Goal: Find specific page/section: Find specific page/section

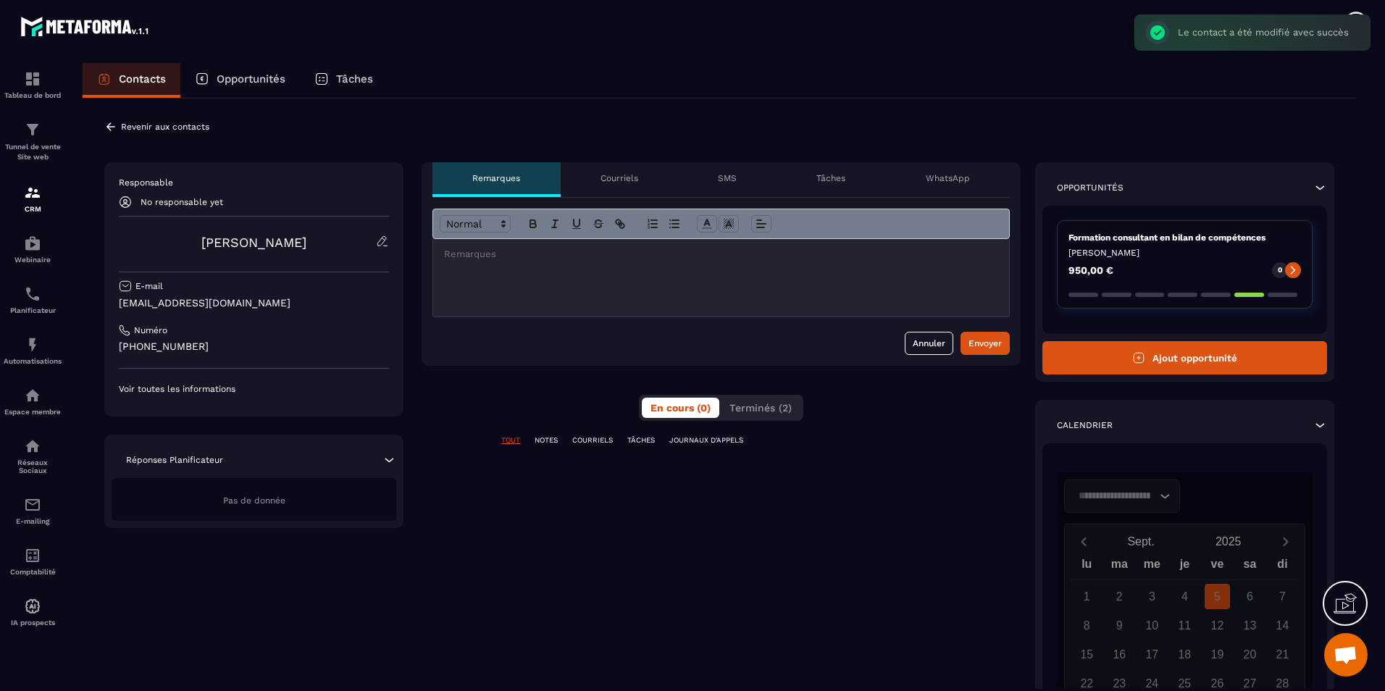
scroll to position [480, 0]
click at [179, 130] on p "Revenir aux contacts" at bounding box center [165, 127] width 88 height 10
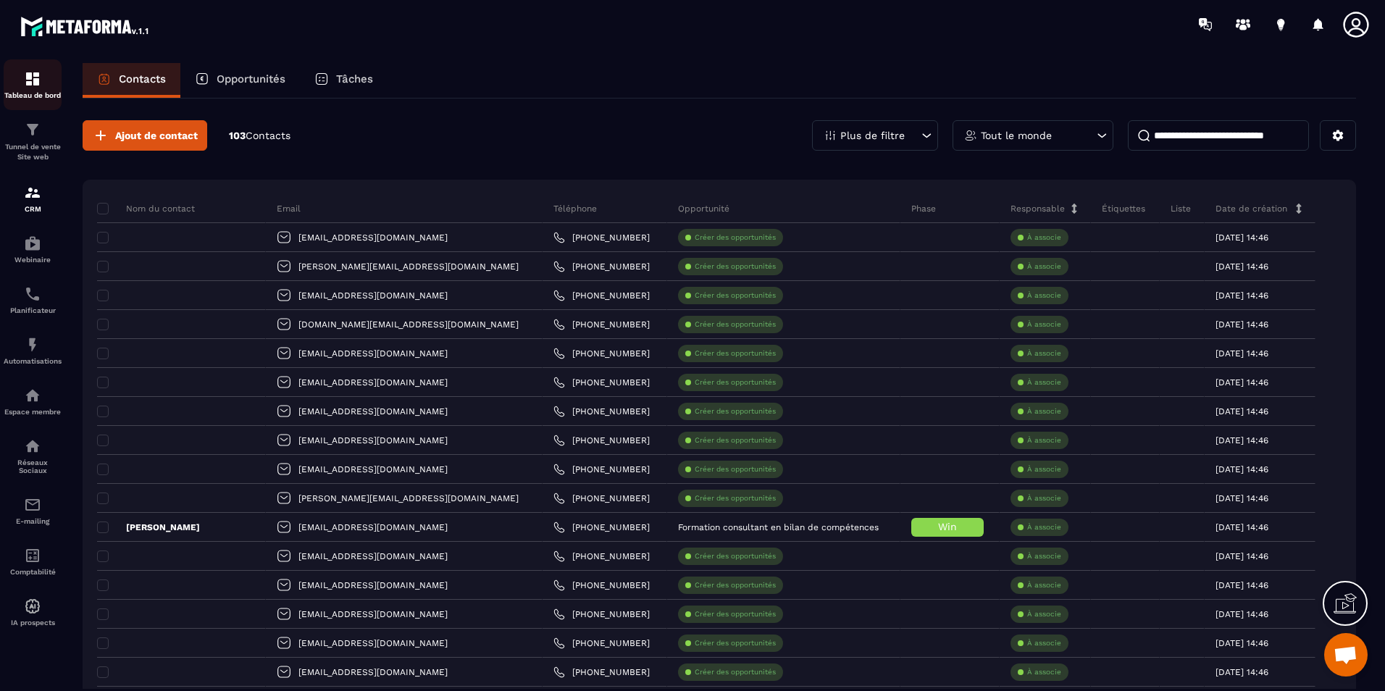
click at [15, 100] on link "Tableau de bord" at bounding box center [33, 84] width 58 height 51
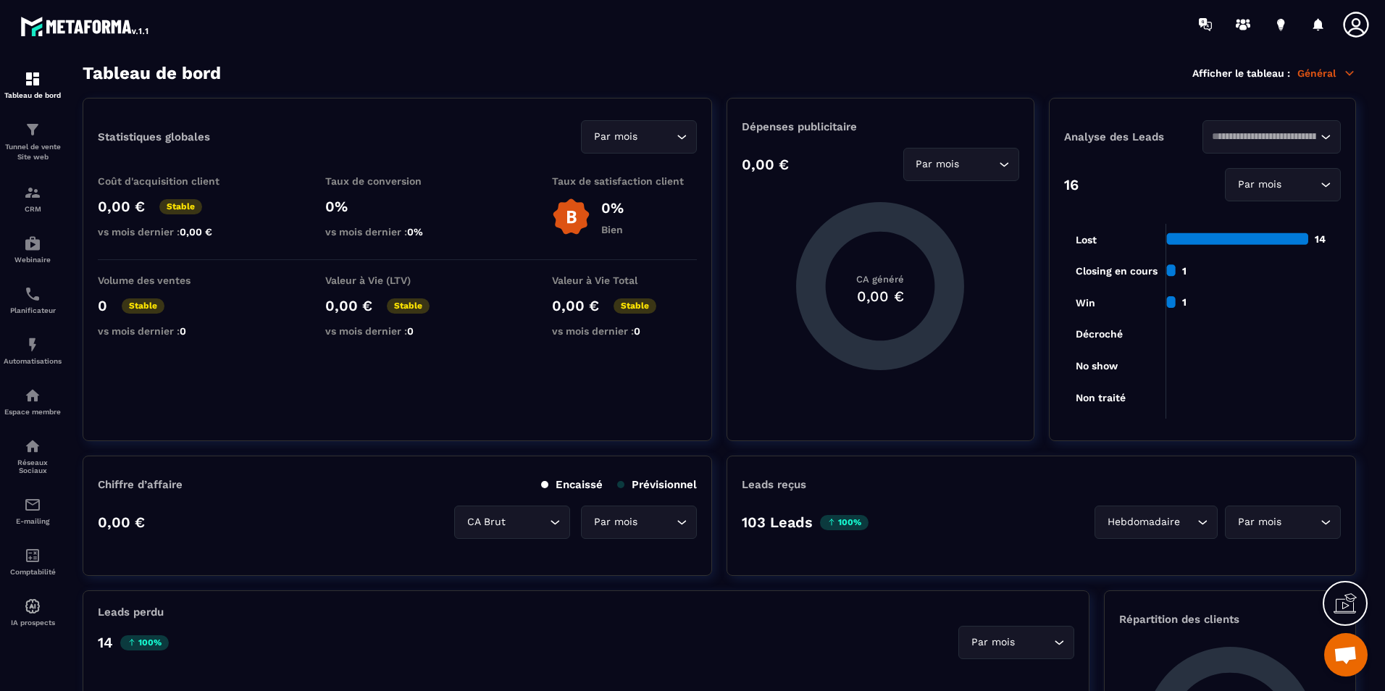
click at [872, 54] on section "Tableau de bord Tunnel de vente Site web CRM Webinaire Planificateur Automatisa…" at bounding box center [692, 378] width 1385 height 658
click at [885, 55] on section "Tableau de bord Tunnel de vente Site web CRM Webinaire Planificateur Automatisa…" at bounding box center [692, 378] width 1385 height 658
click at [1360, 30] on icon at bounding box center [1355, 24] width 25 height 25
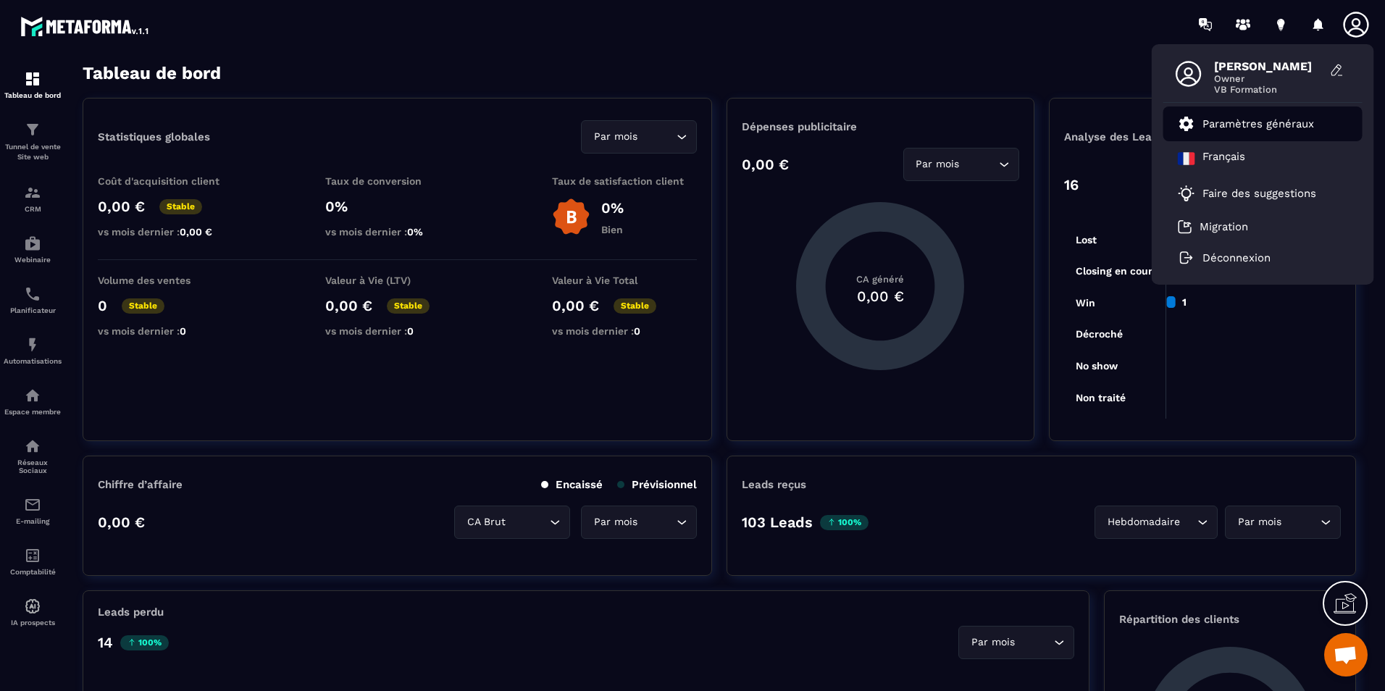
click at [1287, 133] on li "Paramètres généraux" at bounding box center [1263, 124] width 199 height 35
click at [1040, 39] on div "[PERSON_NAME] Owner VB Formation Paramètres généraux Français Faire des suggest…" at bounding box center [777, 24] width 1215 height 49
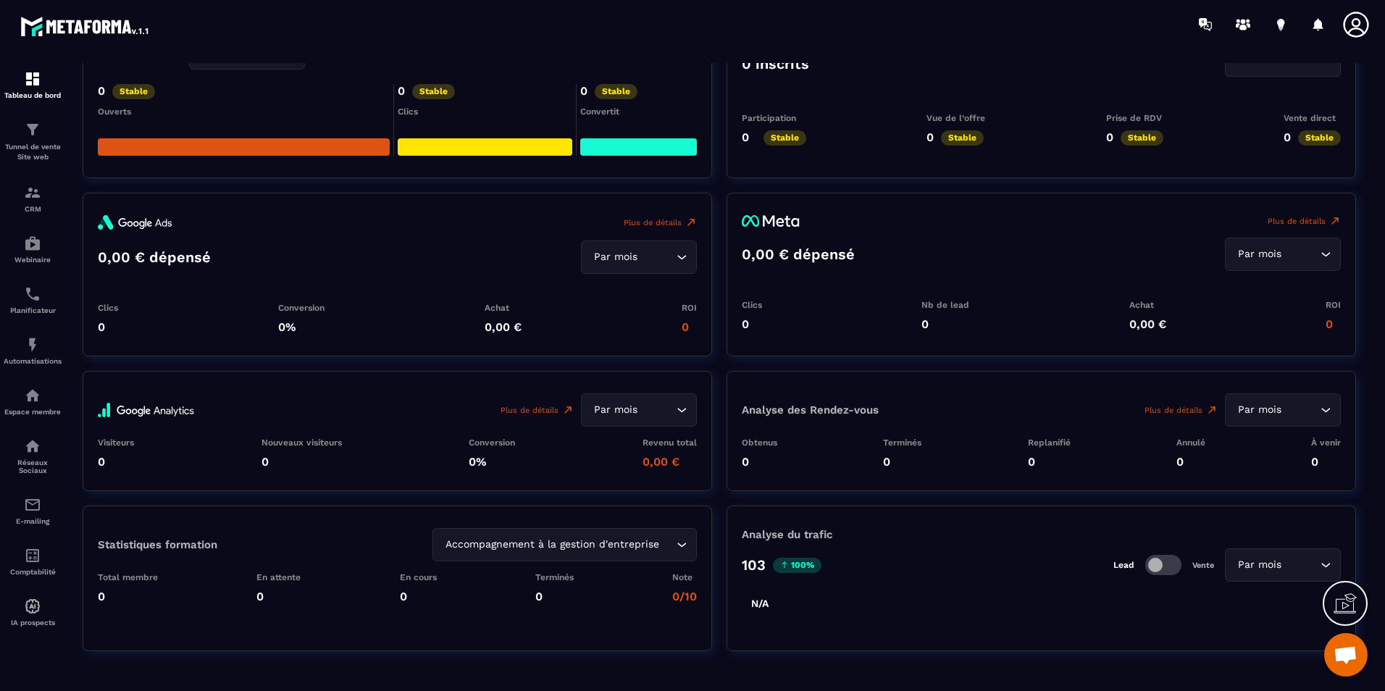
scroll to position [1585, 0]
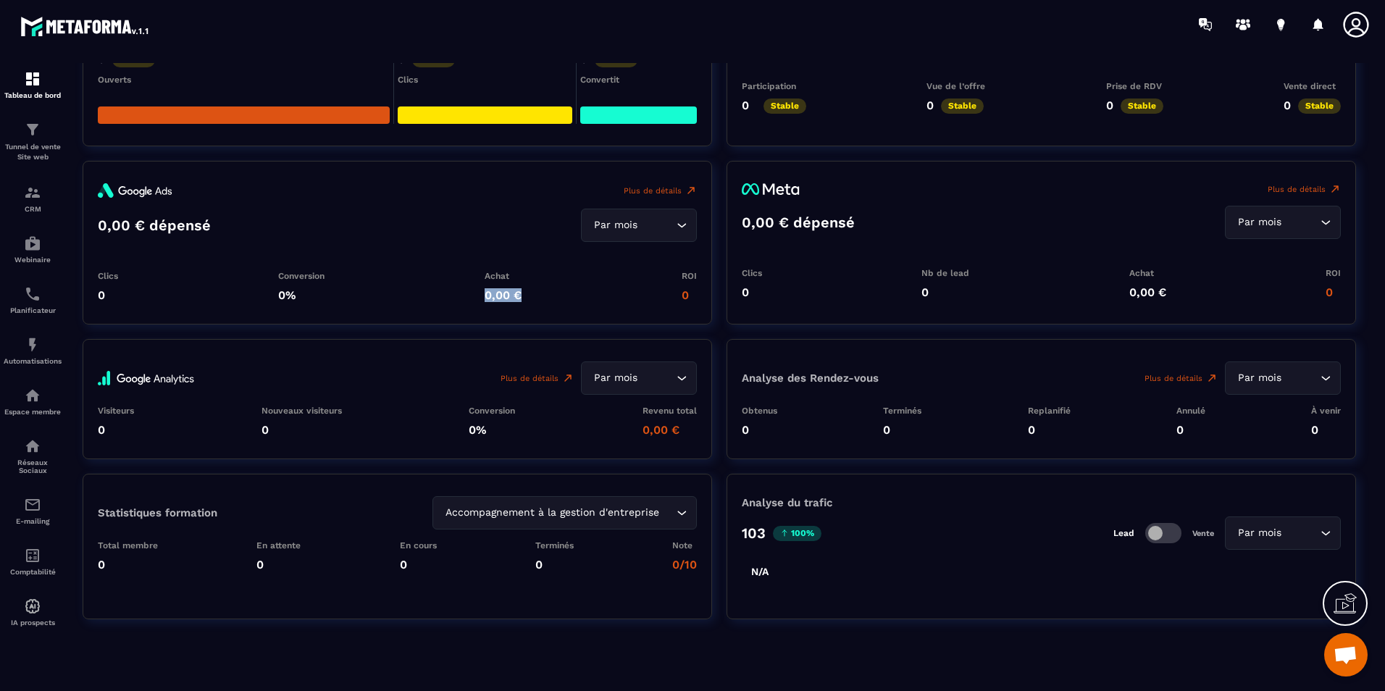
drag, startPoint x: 483, startPoint y: 291, endPoint x: 556, endPoint y: 291, distance: 73.2
click at [556, 291] on div "Clics 0 Conversion 0% Achat 0,00 € ROI 0" at bounding box center [397, 286] width 599 height 31
drag, startPoint x: 256, startPoint y: 544, endPoint x: 362, endPoint y: 541, distance: 105.8
click at [355, 541] on div "Total membre 0 En attente 0 En cours 0 Terminés 0 Note 0/10" at bounding box center [397, 556] width 599 height 31
drag, startPoint x: 545, startPoint y: 541, endPoint x: 579, endPoint y: 542, distance: 34.1
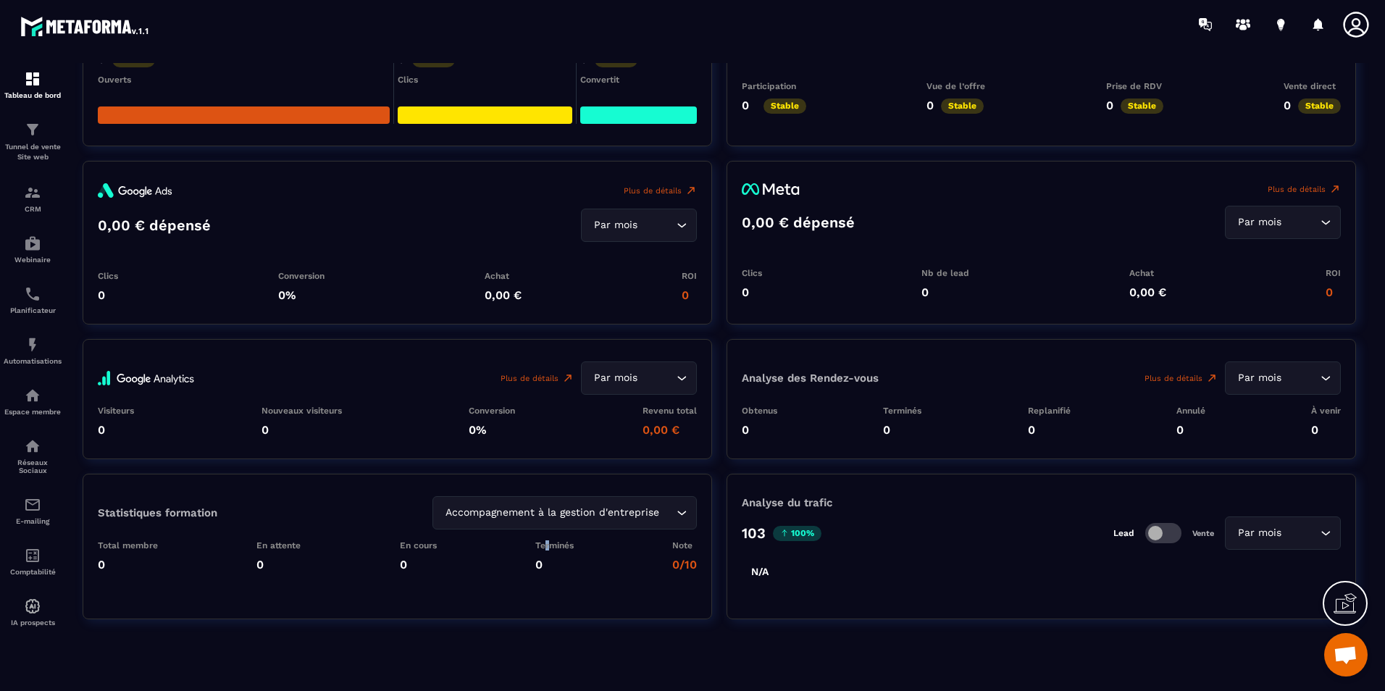
click at [569, 543] on p "Terminés" at bounding box center [554, 546] width 38 height 10
drag, startPoint x: 669, startPoint y: 539, endPoint x: 701, endPoint y: 543, distance: 31.5
click at [701, 543] on div "Statistiques formation Accompagnement à la gestion d'entreprise Loading... Tota…" at bounding box center [398, 547] width 630 height 146
click at [638, 568] on div "Total membre 0 En attente 0 En cours 0 Terminés 0 Note 0/10" at bounding box center [397, 556] width 599 height 31
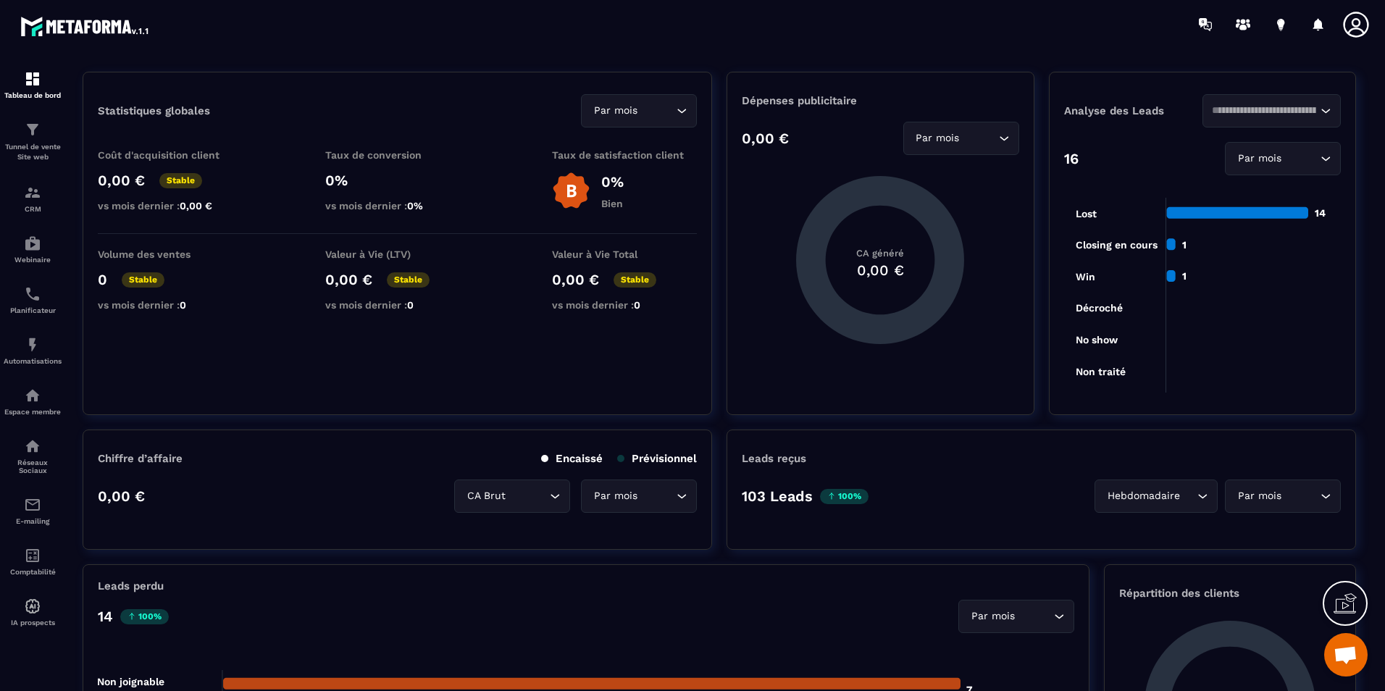
scroll to position [0, 0]
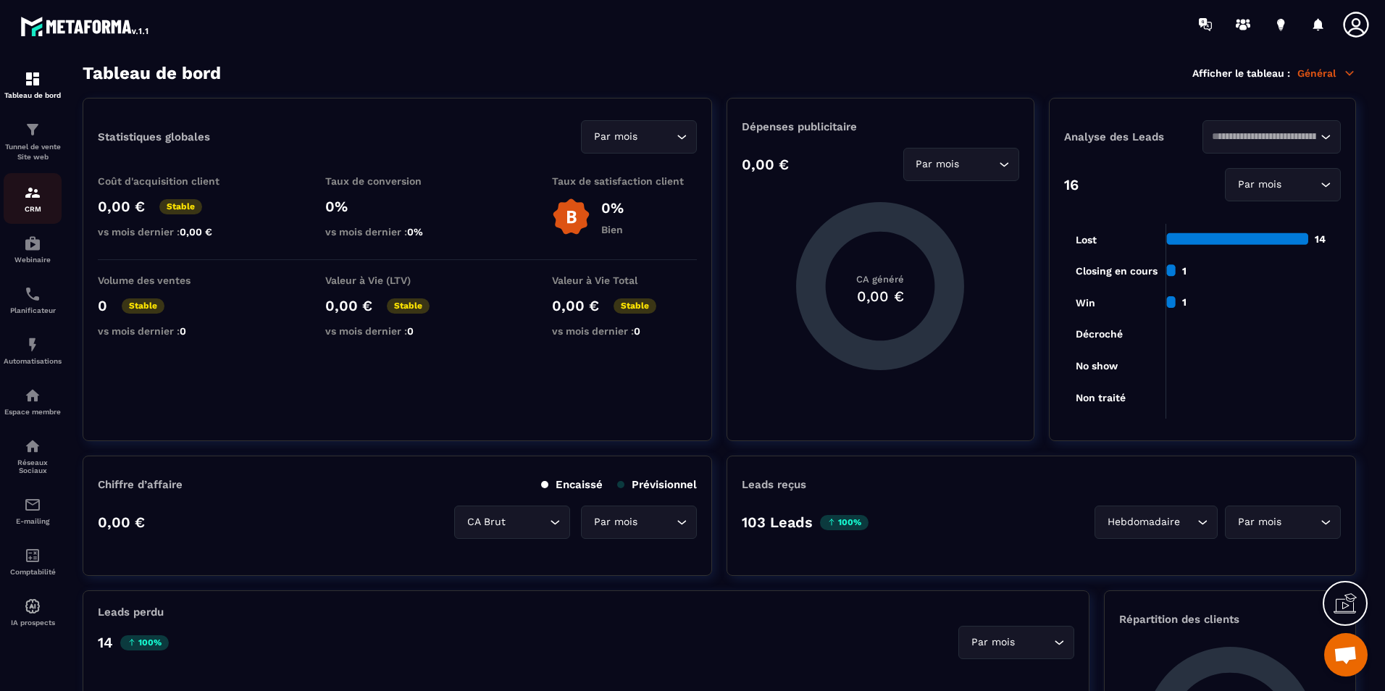
click at [23, 201] on div "CRM" at bounding box center [33, 198] width 58 height 29
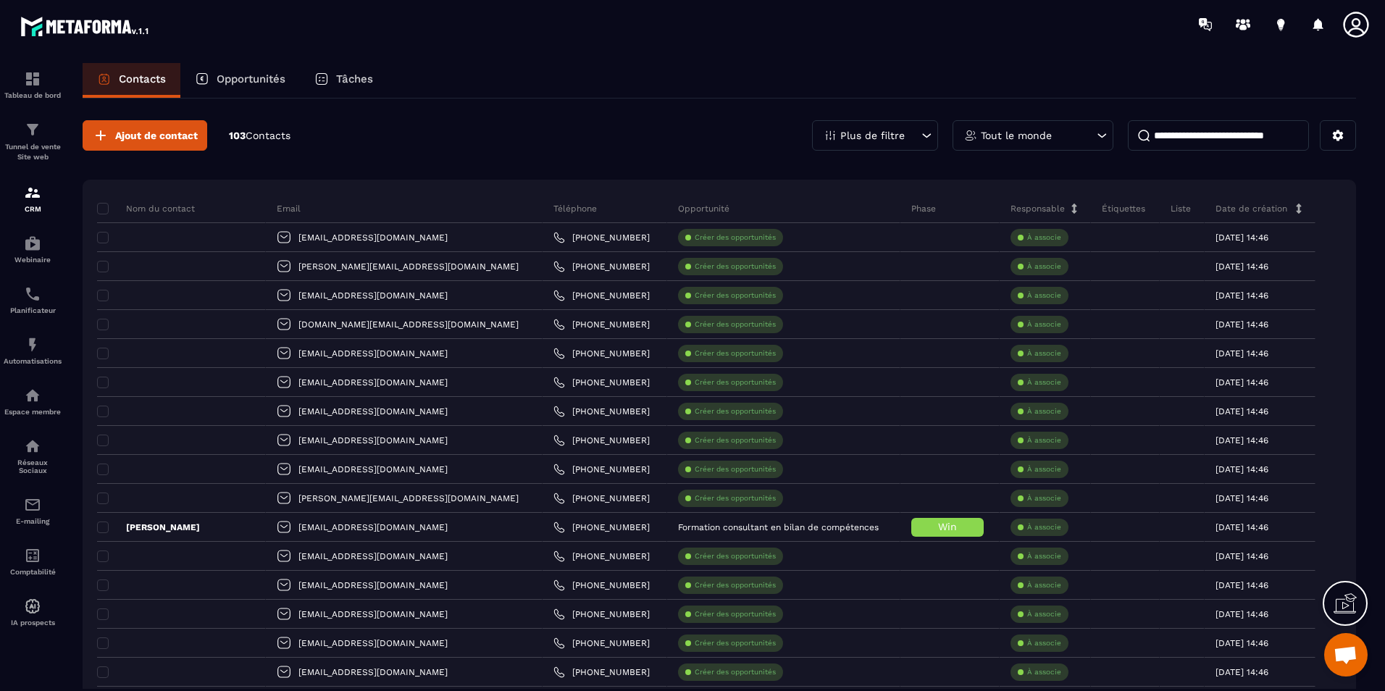
click at [914, 142] on div "Plus de filtre" at bounding box center [875, 135] width 126 height 30
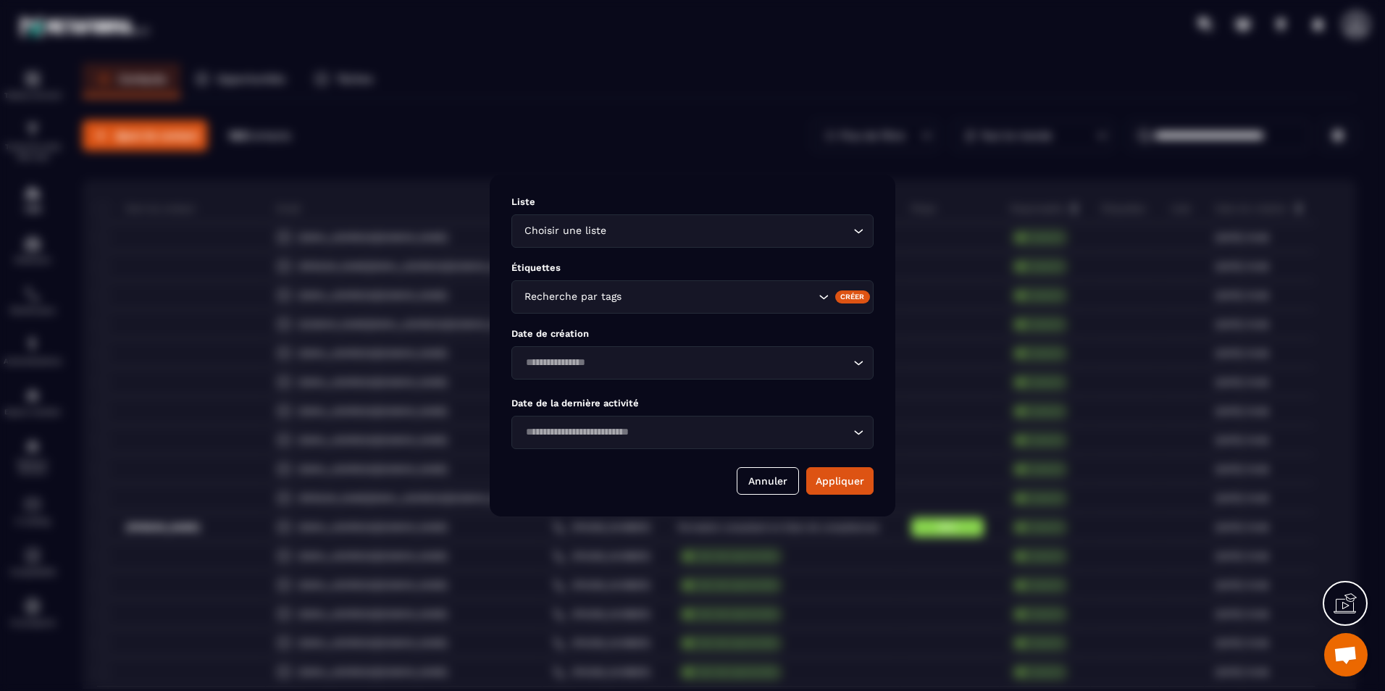
click at [791, 246] on div "Choisir une liste Loading..." at bounding box center [693, 230] width 362 height 33
click at [796, 228] on input "Search for option" at bounding box center [685, 231] width 329 height 16
click at [763, 296] on input "Search for option" at bounding box center [720, 297] width 191 height 16
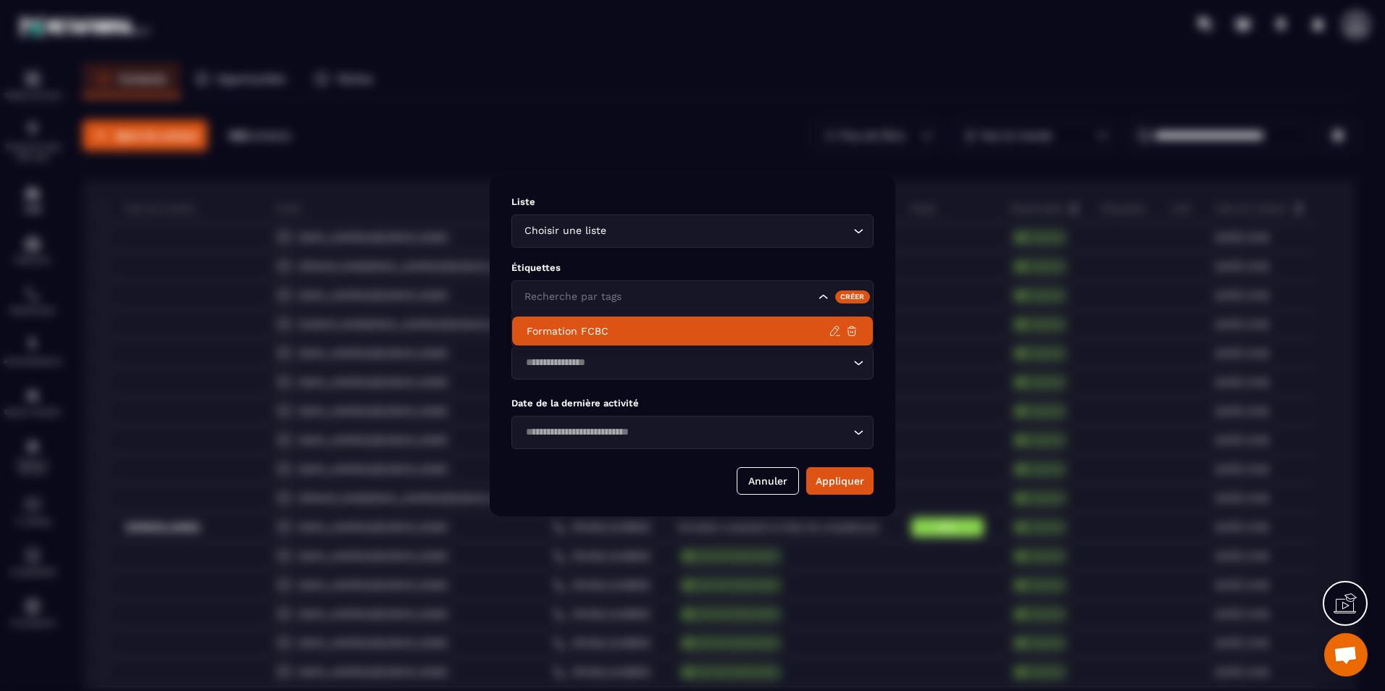
click at [733, 353] on div "Loading..." at bounding box center [693, 362] width 362 height 33
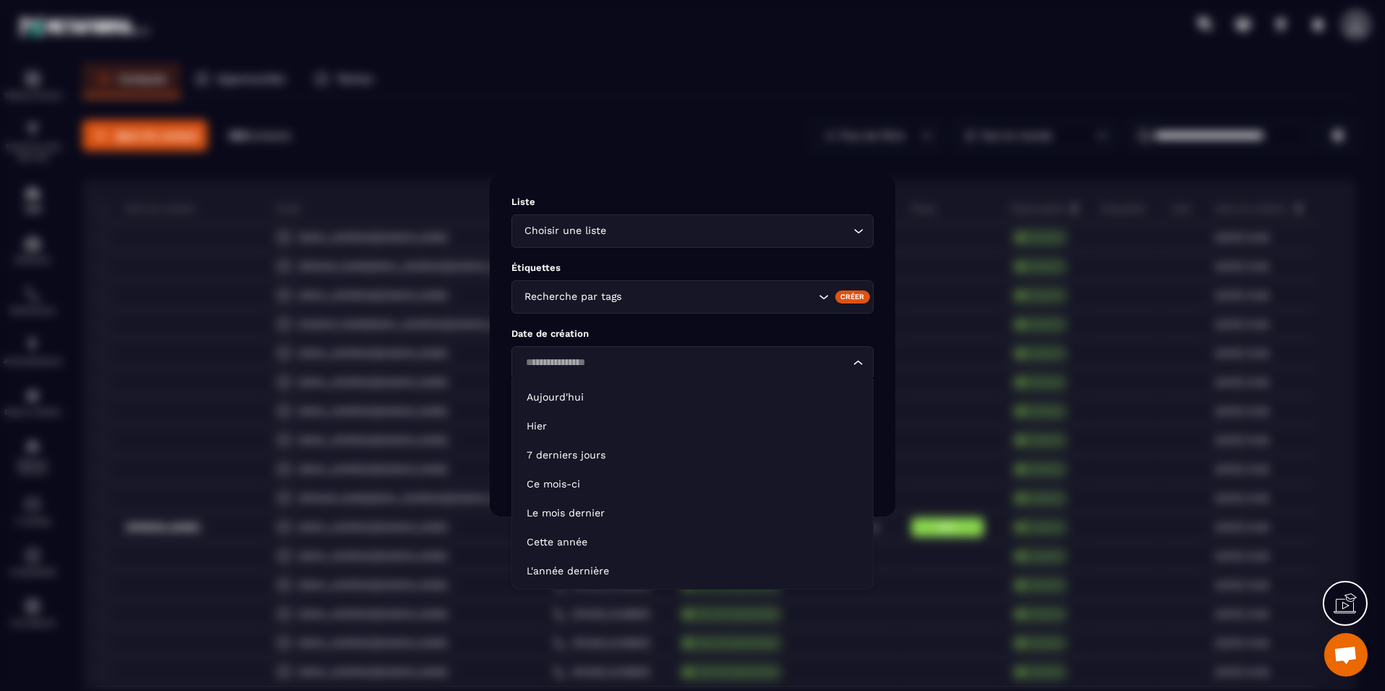
click at [714, 330] on p "Date de création" at bounding box center [693, 333] width 362 height 11
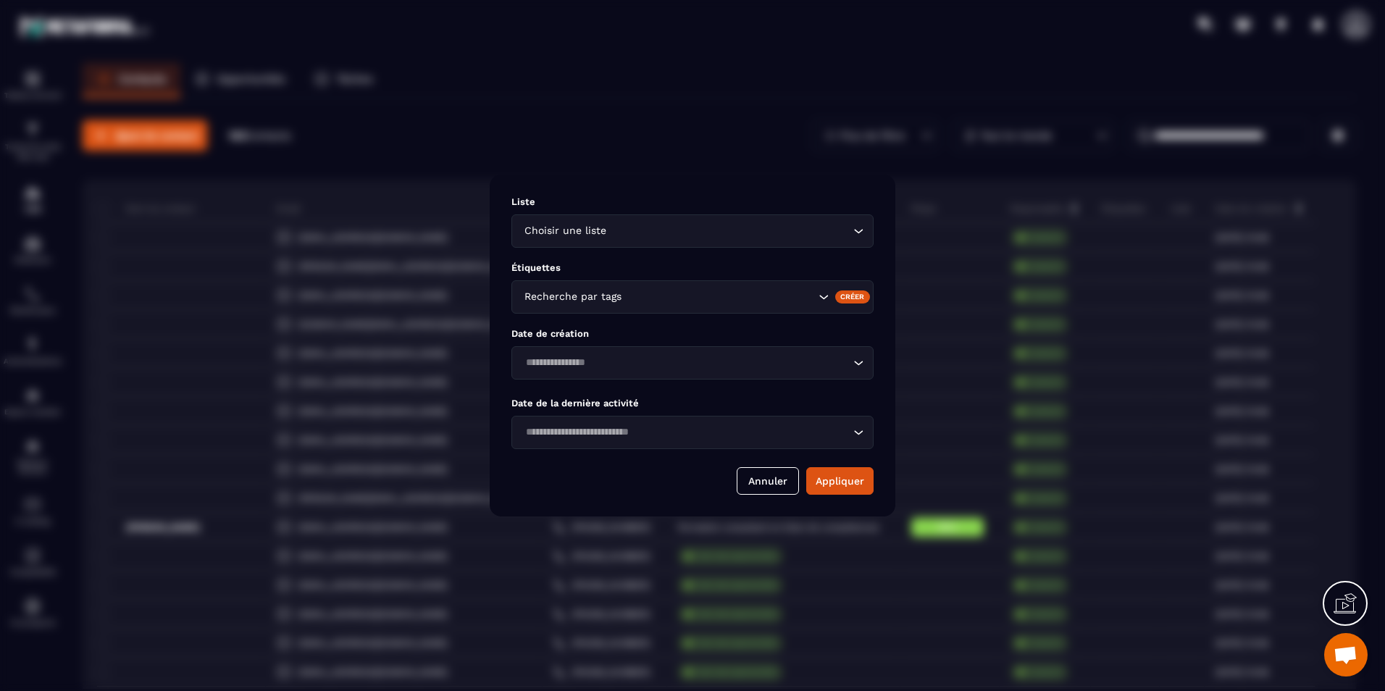
click at [714, 425] on input "Search for option" at bounding box center [685, 433] width 329 height 16
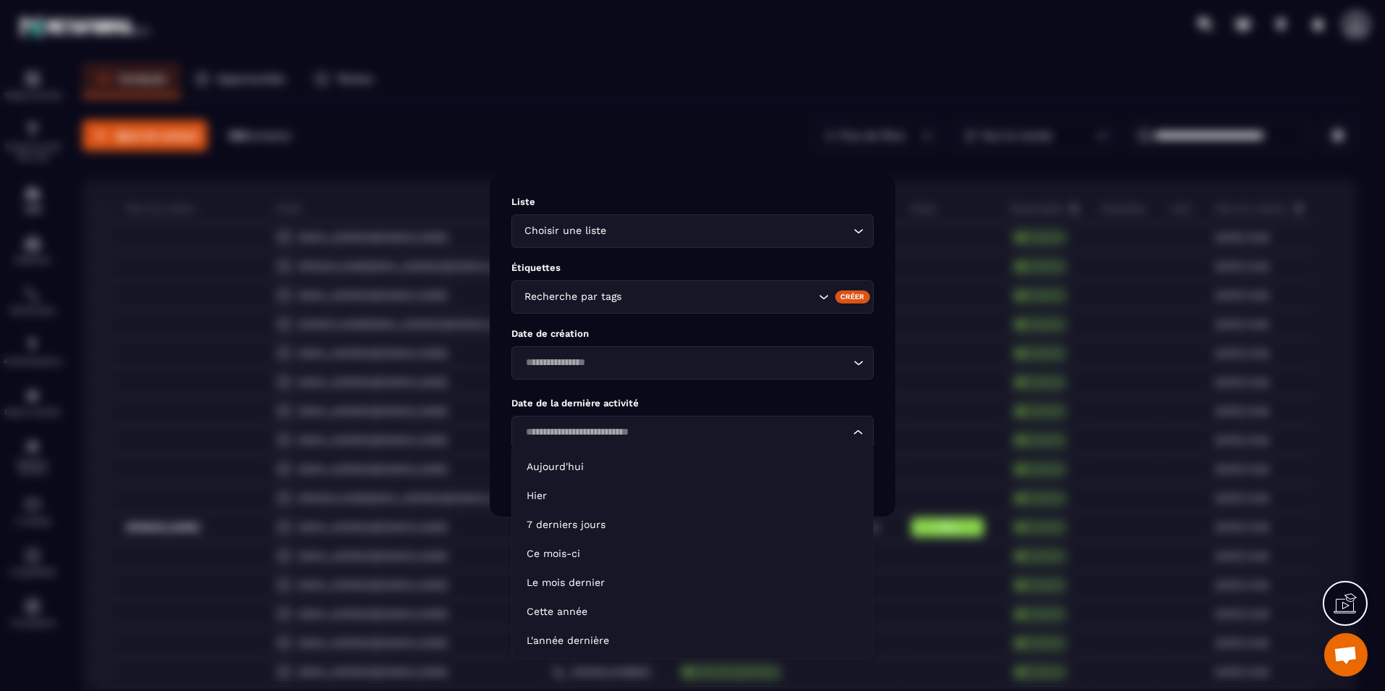
click at [714, 381] on div "Liste Choisir une liste Loading... Étiquettes Recherche par tags Créer Date de …" at bounding box center [693, 346] width 406 height 342
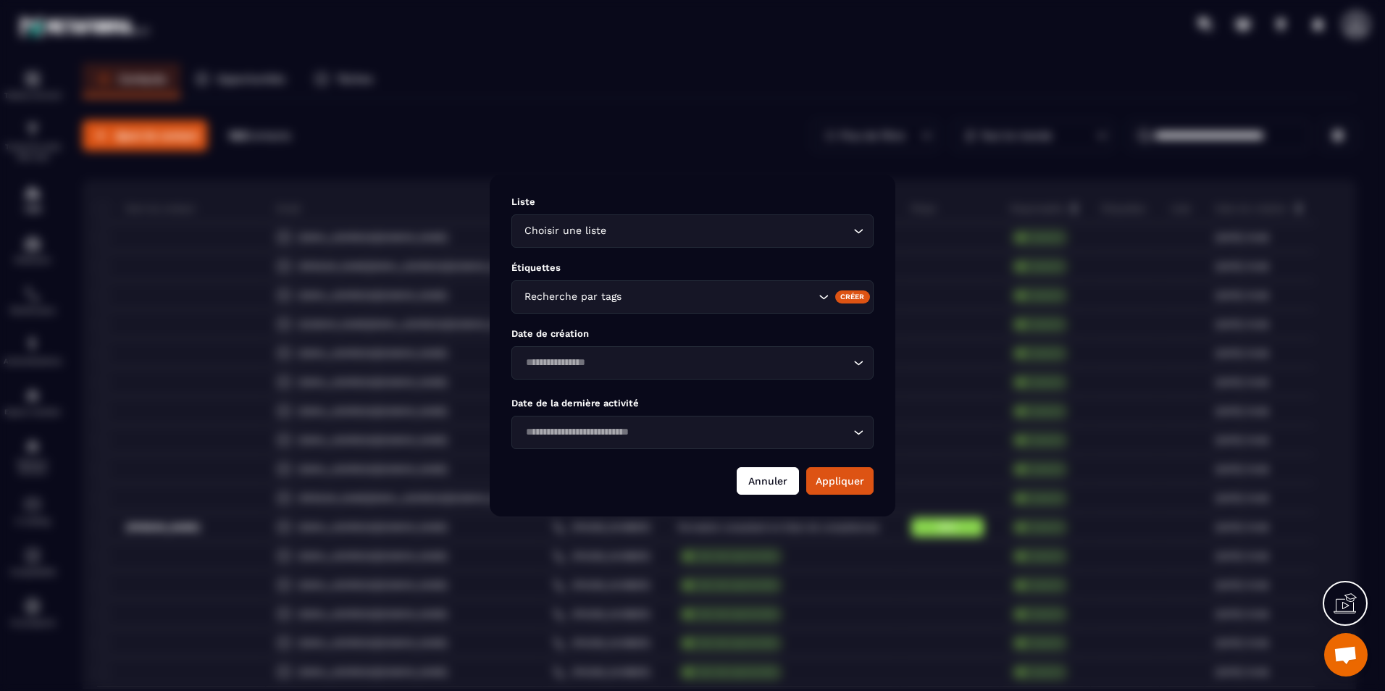
click at [769, 483] on button "Annuler" at bounding box center [768, 481] width 62 height 28
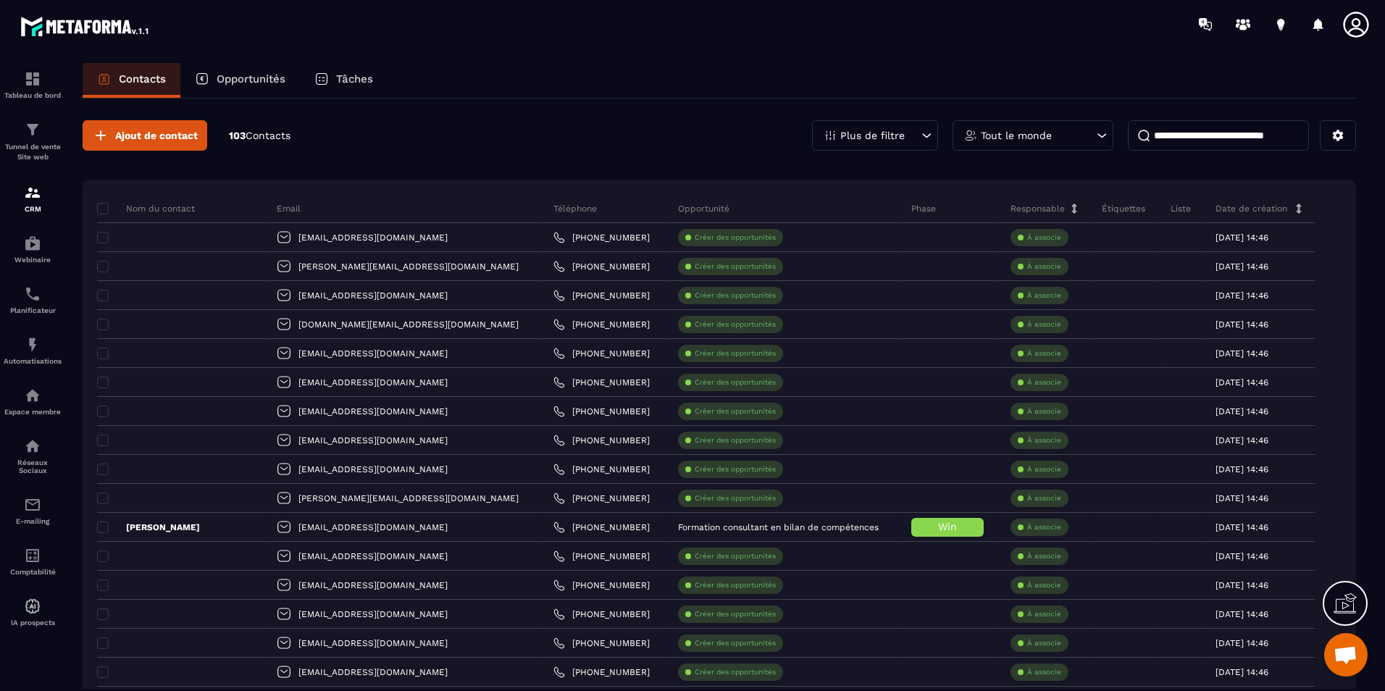
click at [1033, 136] on p "Tout le monde" at bounding box center [1016, 135] width 71 height 10
click at [1021, 67] on div "Contacts Opportunités Tâches" at bounding box center [720, 80] width 1274 height 35
click at [1273, 133] on input at bounding box center [1218, 135] width 181 height 30
click at [505, 146] on div "Ajout de contact 103 Contacts Plus de filtre Tout le monde" at bounding box center [720, 135] width 1274 height 30
click at [908, 208] on div "Phase" at bounding box center [950, 208] width 99 height 29
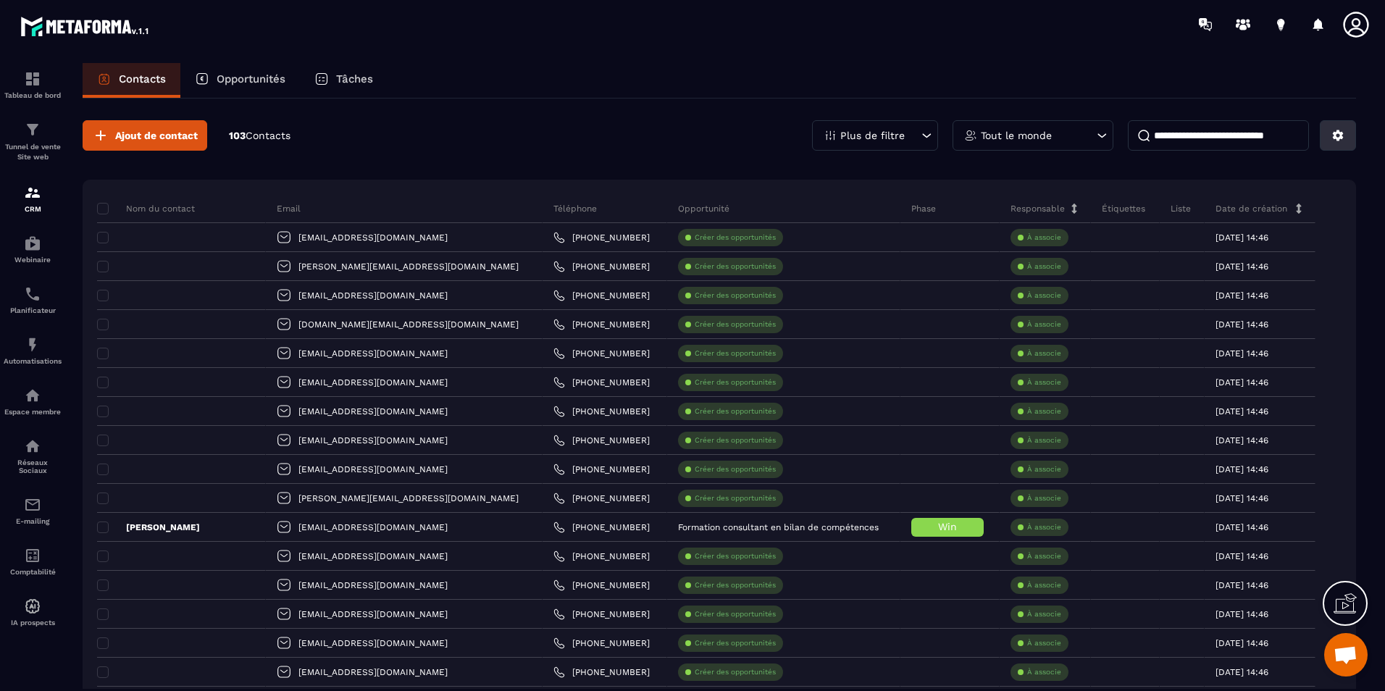
click at [1332, 135] on icon at bounding box center [1338, 135] width 13 height 13
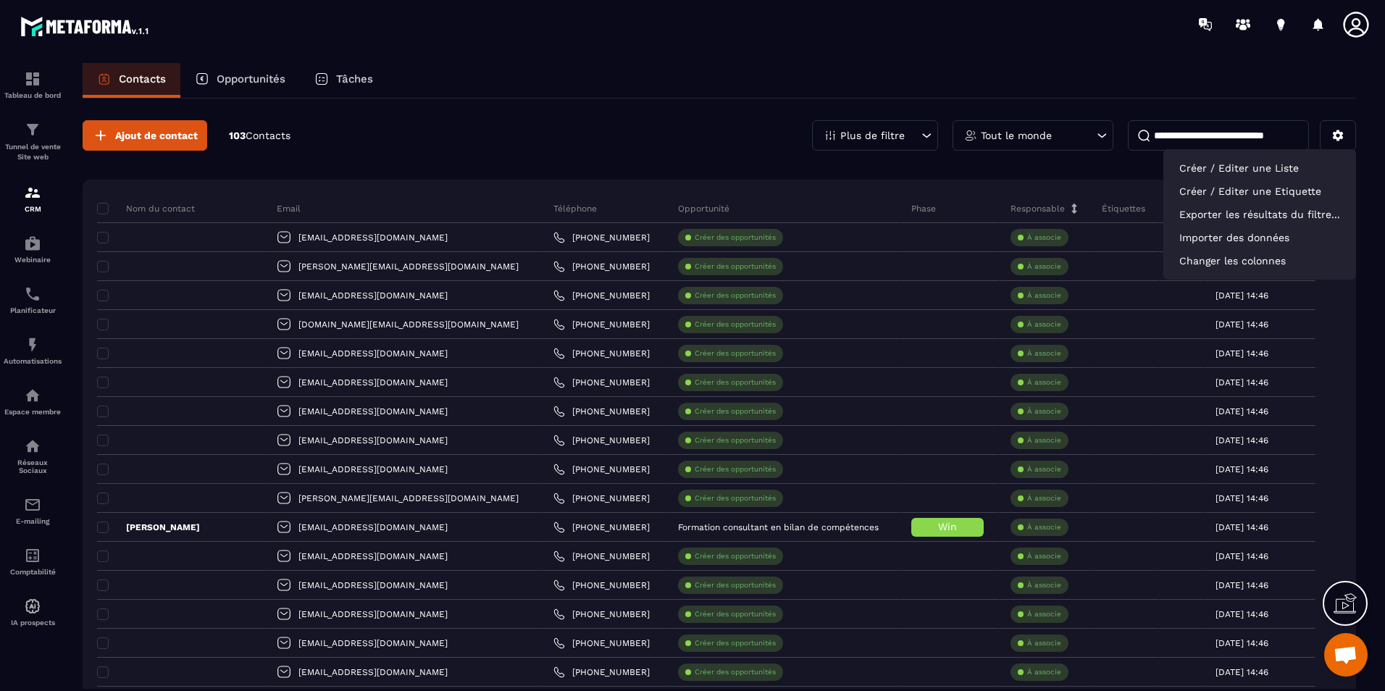
click at [1279, 71] on div "Contacts Opportunités Tâches" at bounding box center [720, 80] width 1274 height 35
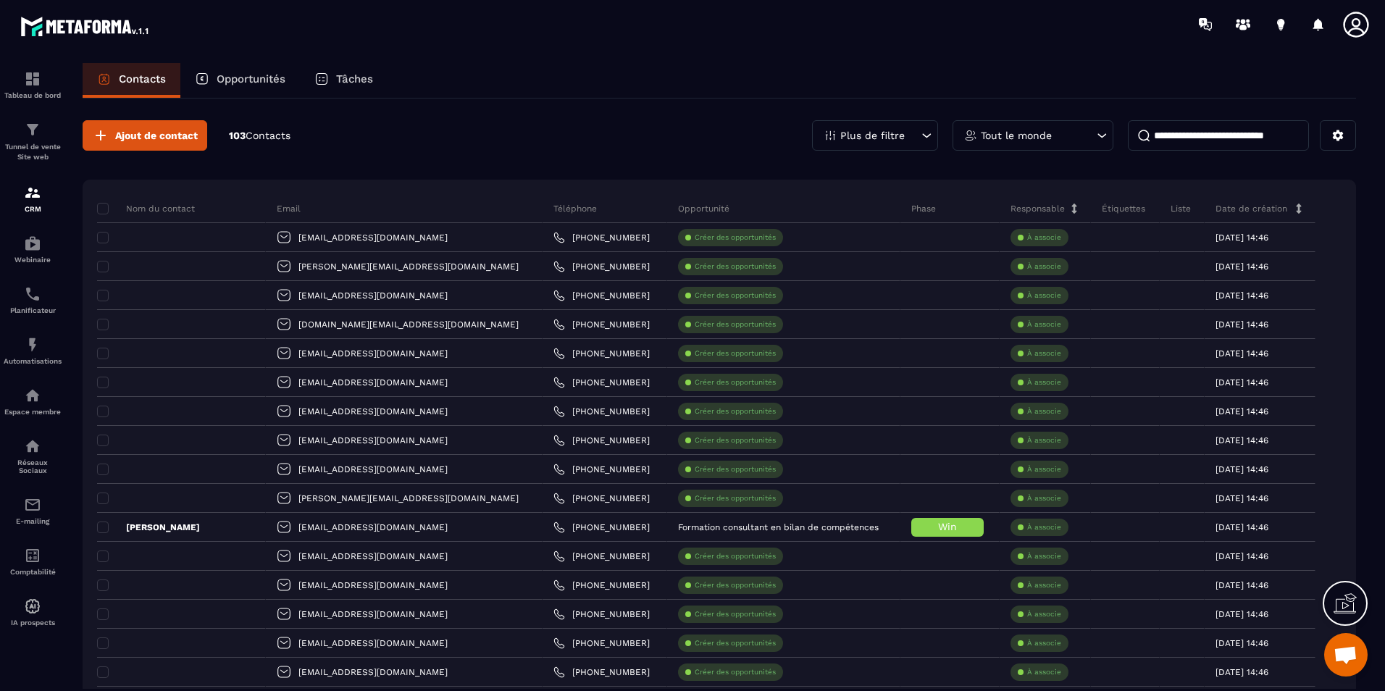
click at [1018, 144] on div "Tout le monde" at bounding box center [1033, 135] width 161 height 30
click at [911, 137] on div "Plus de filtre" at bounding box center [875, 135] width 126 height 30
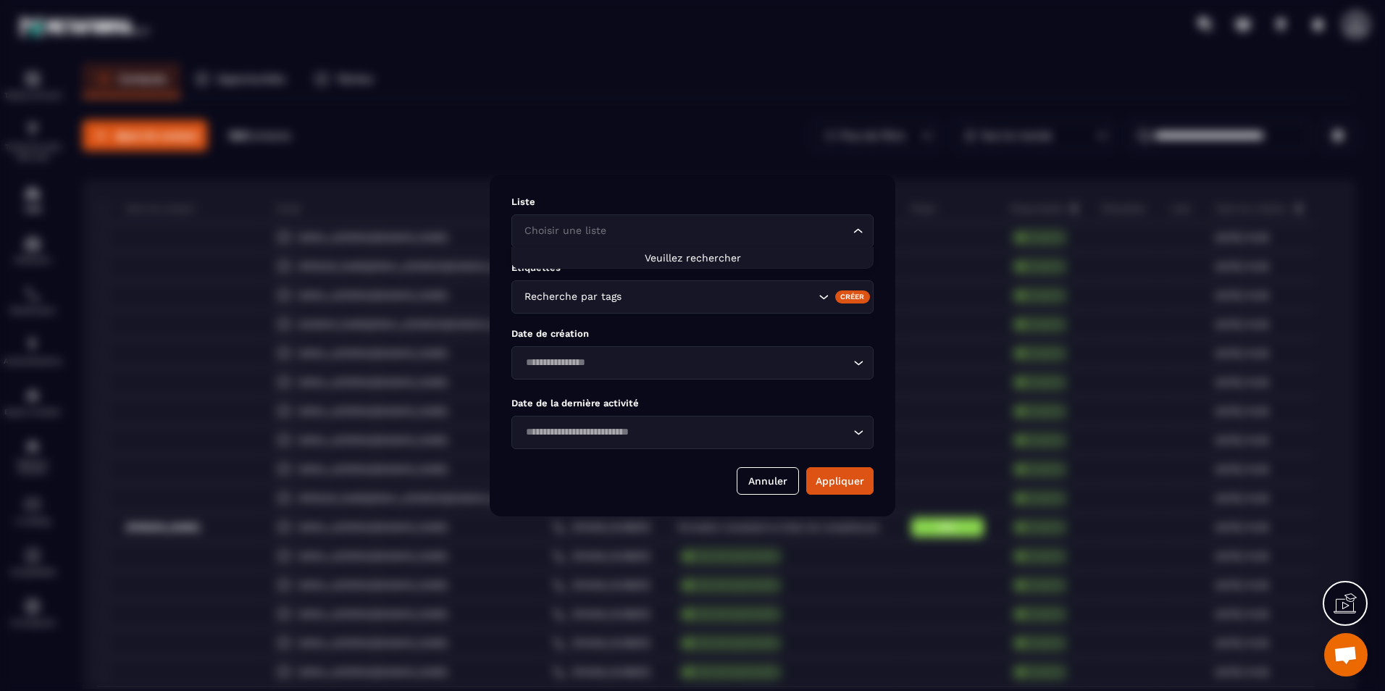
click at [764, 230] on input "Search for option" at bounding box center [685, 231] width 329 height 16
click at [856, 226] on icon "Search for option" at bounding box center [858, 231] width 14 height 14
click at [851, 220] on div "Choisir une liste Loading..." at bounding box center [693, 230] width 362 height 33
click at [789, 288] on div "Recherche par tags" at bounding box center [693, 296] width 362 height 33
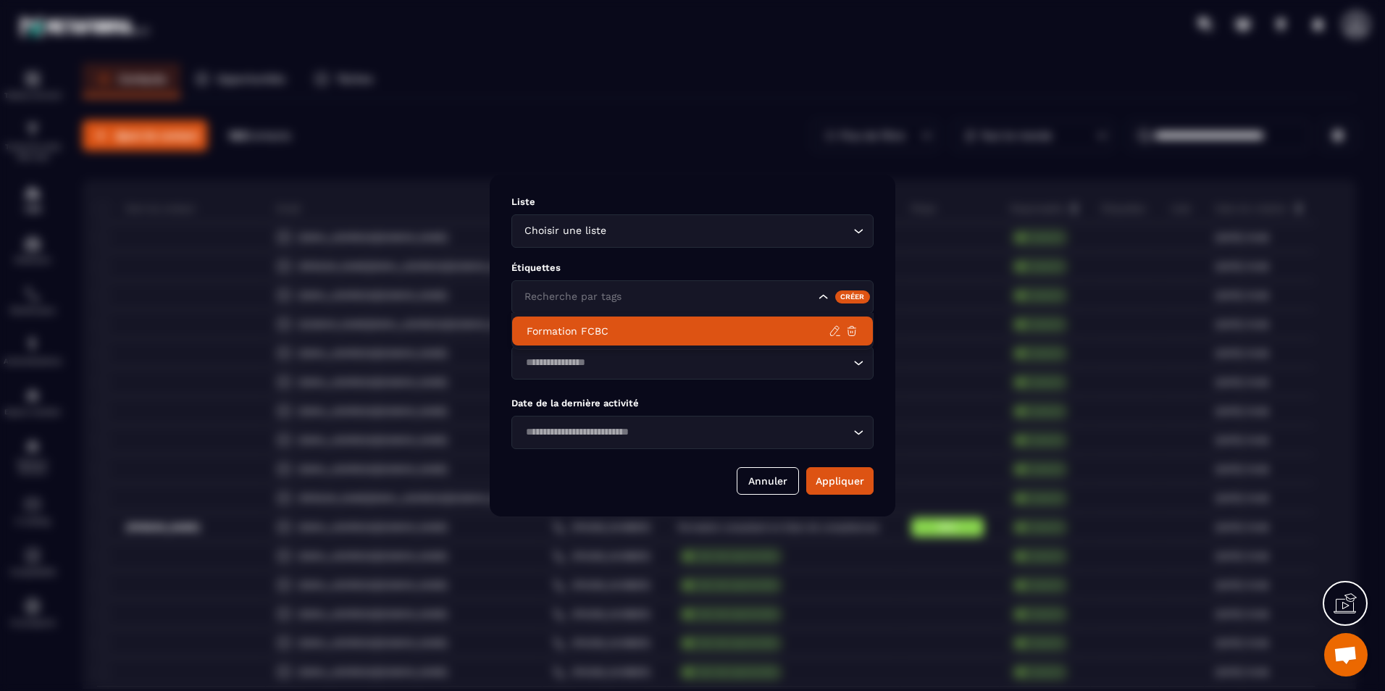
click at [760, 322] on li "Formation FCBC" at bounding box center [692, 331] width 361 height 29
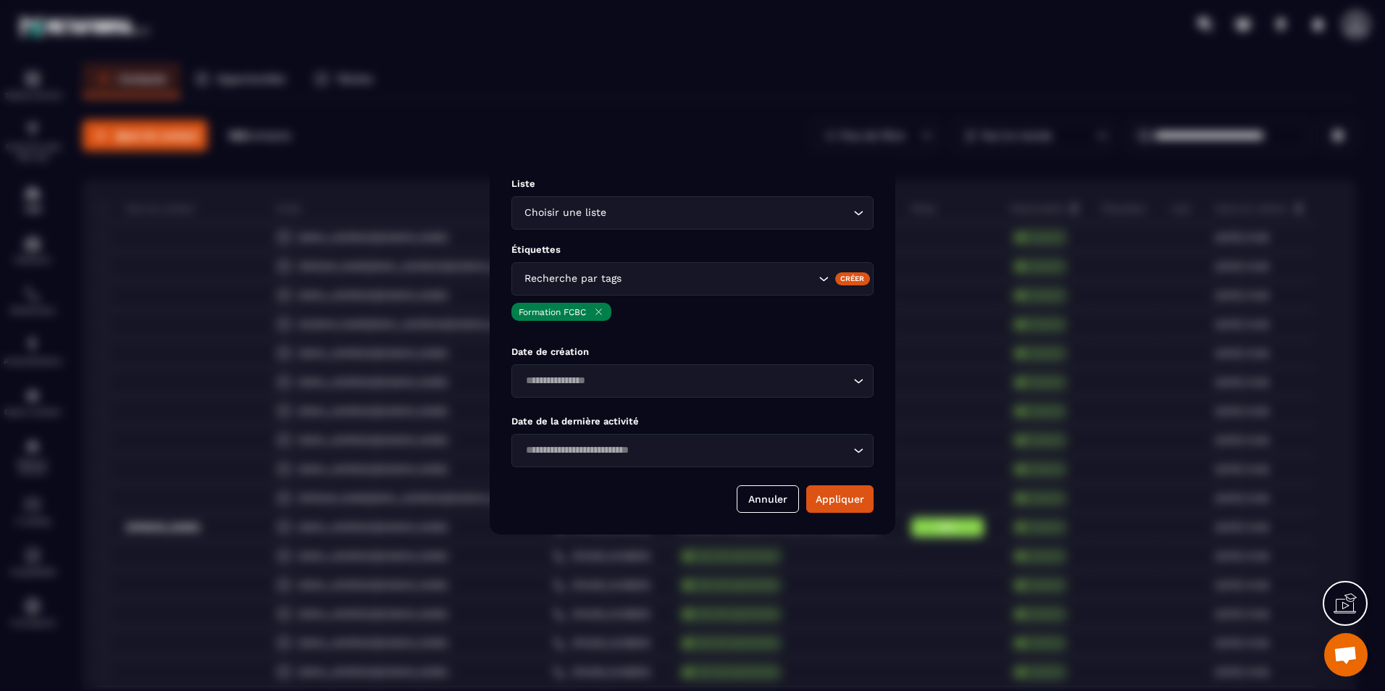
click at [602, 312] on icon "Modal window" at bounding box center [598, 311] width 11 height 11
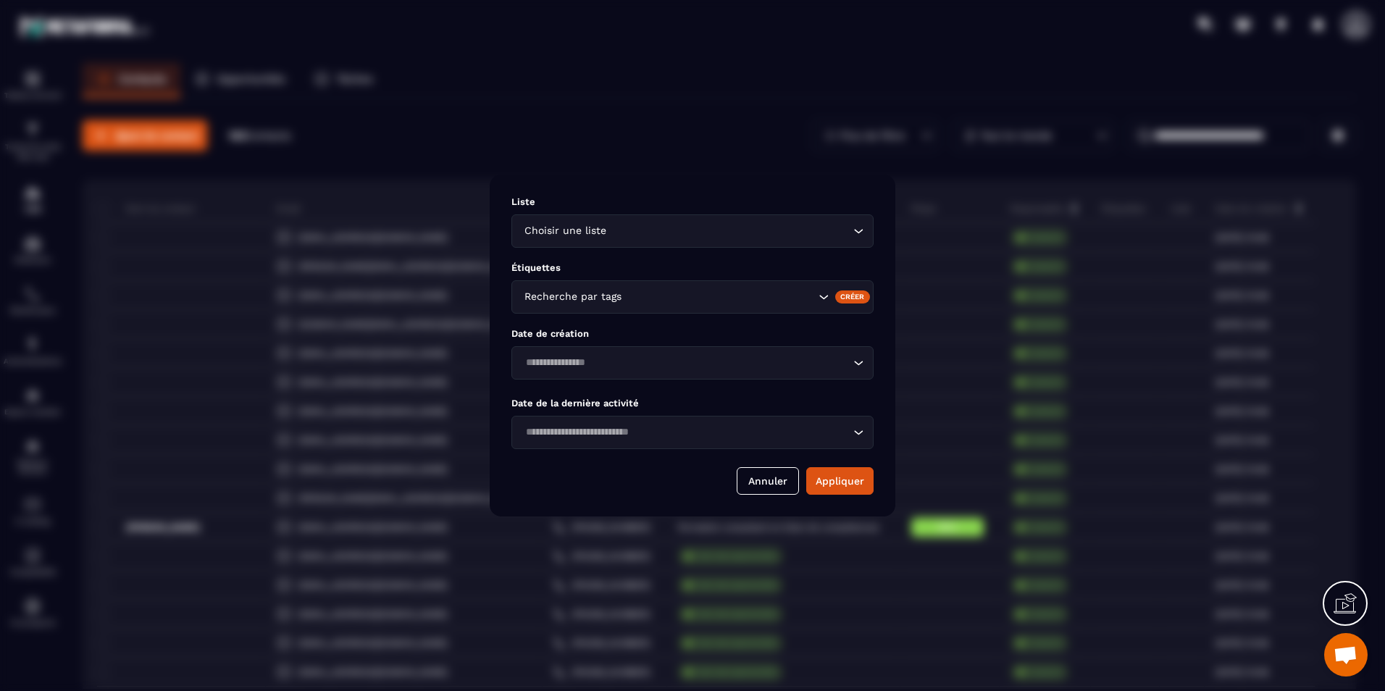
click at [635, 346] on div "Date de création Loading..." at bounding box center [693, 353] width 362 height 51
click at [634, 355] on input "Search for option" at bounding box center [685, 363] width 329 height 16
click at [501, 262] on div "Liste Choisir une liste Loading... Étiquettes Recherche par tags Créer Date de …" at bounding box center [693, 346] width 406 height 342
click at [774, 490] on button "Annuler" at bounding box center [768, 481] width 62 height 28
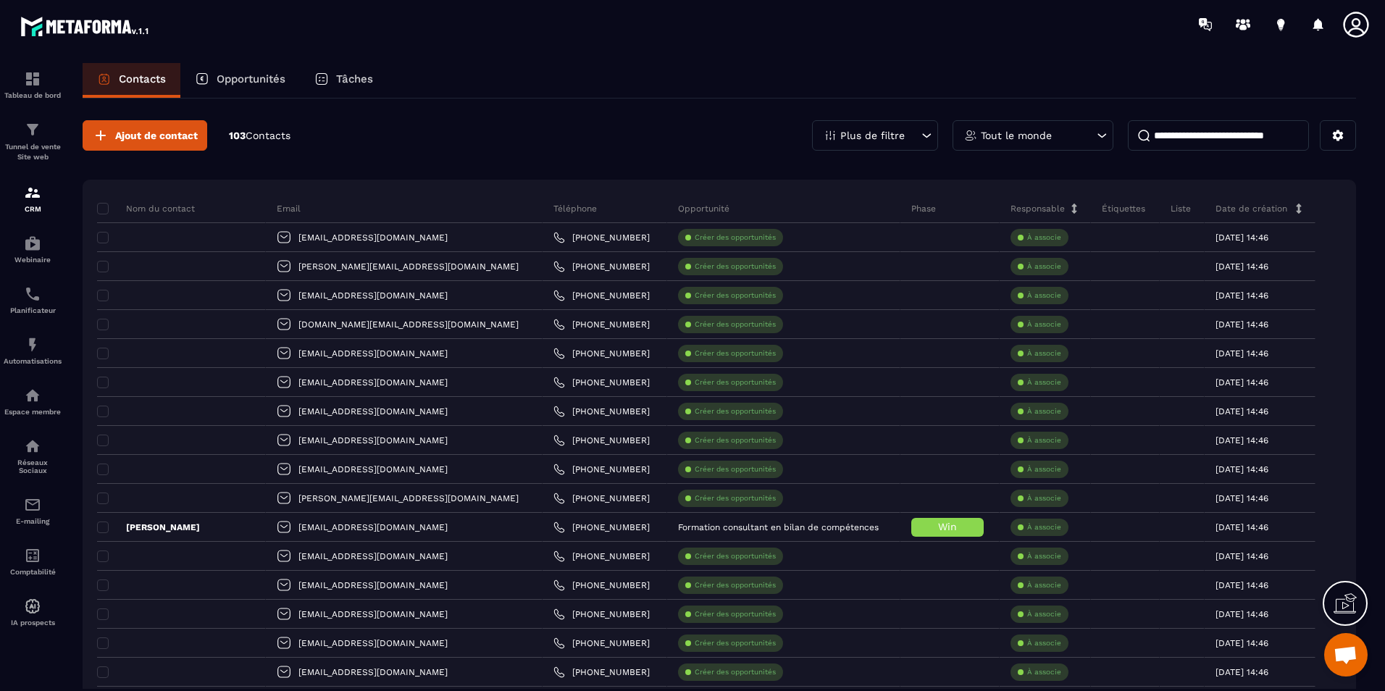
drag, startPoint x: 1347, startPoint y: 20, endPoint x: 555, endPoint y: 118, distance: 797.9
click at [1180, 134] on input at bounding box center [1218, 135] width 181 height 30
paste input "**********"
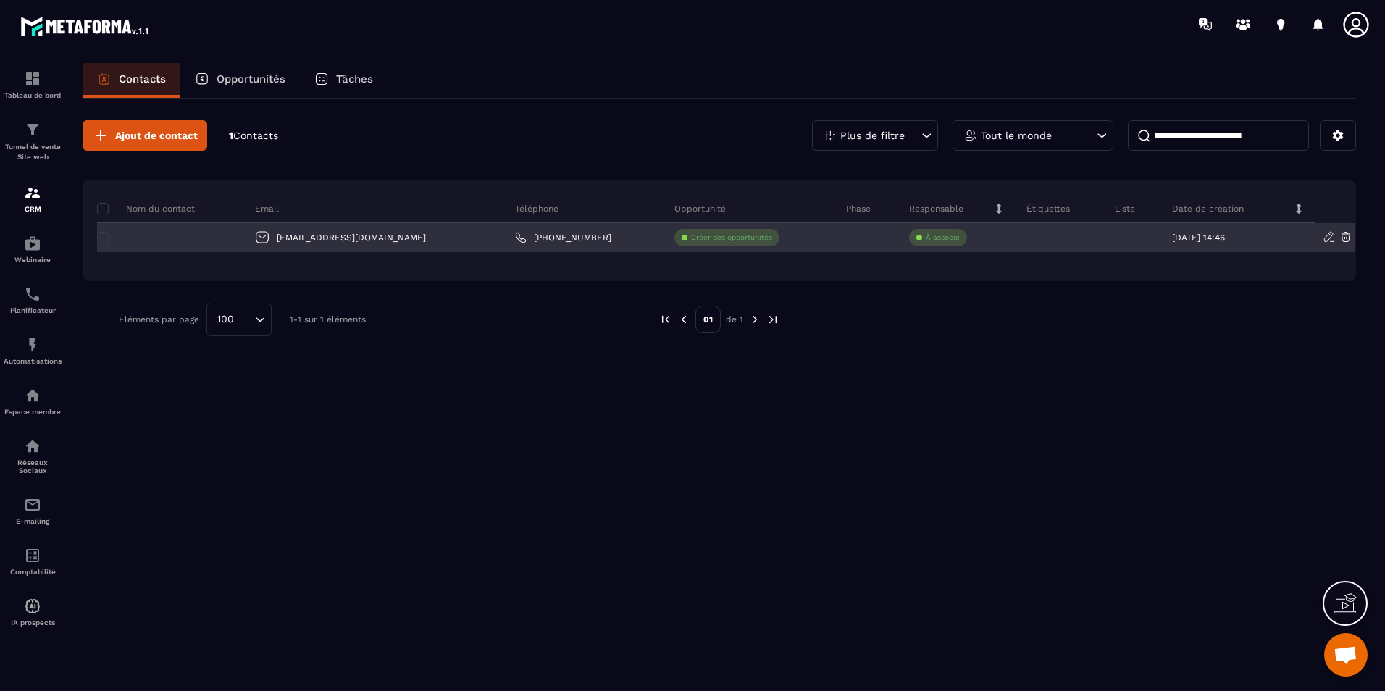
type input "**********"
click at [196, 246] on div at bounding box center [170, 237] width 147 height 29
